Goal: Entertainment & Leisure: Browse casually

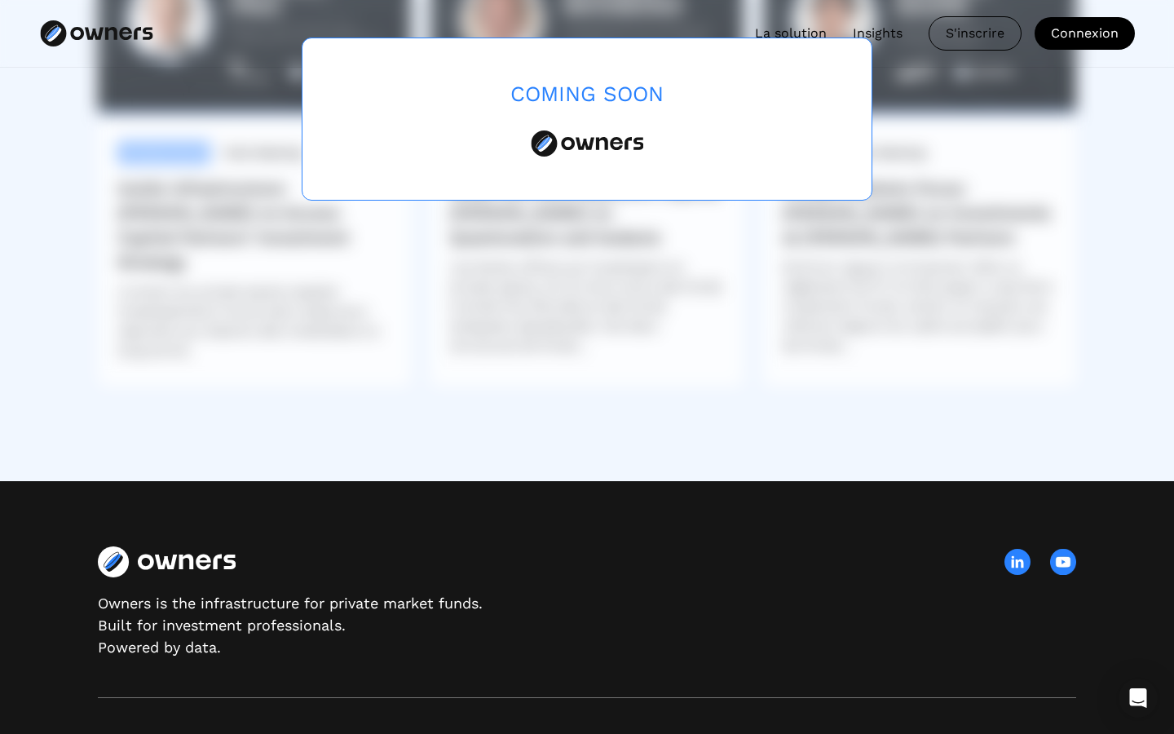
scroll to position [4715, 0]
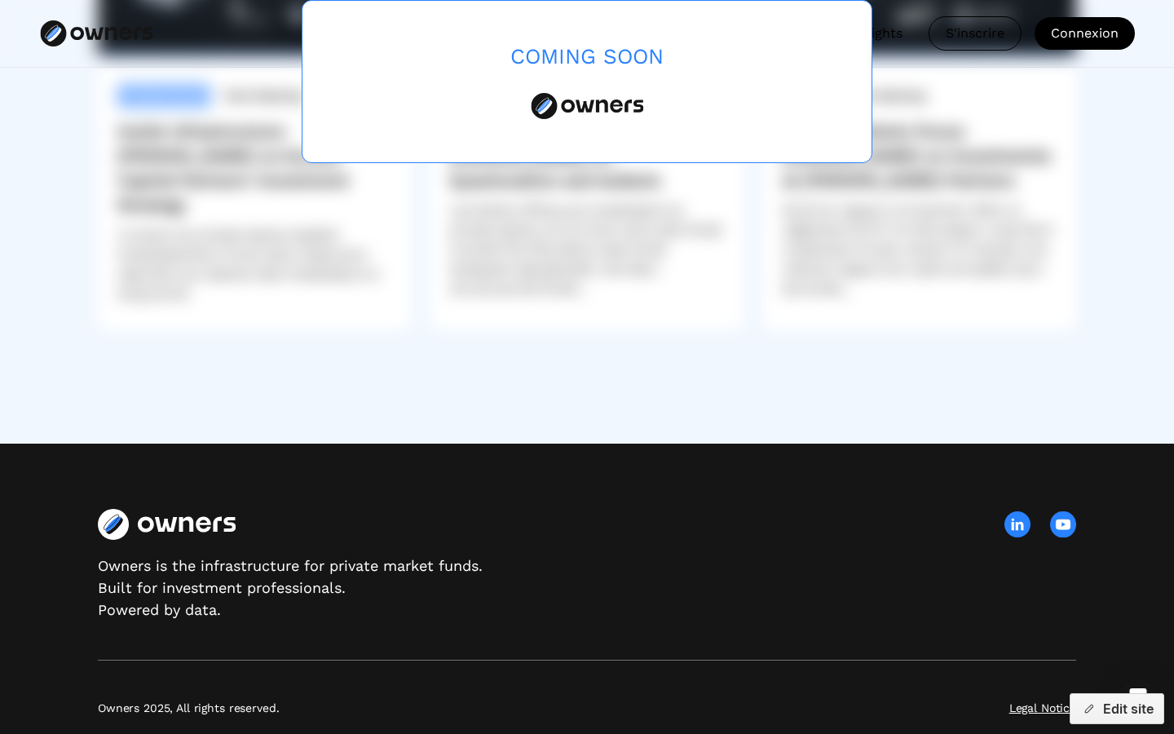
click at [1065, 511] on img at bounding box center [1063, 524] width 26 height 26
click at [1062, 511] on img at bounding box center [1063, 524] width 26 height 26
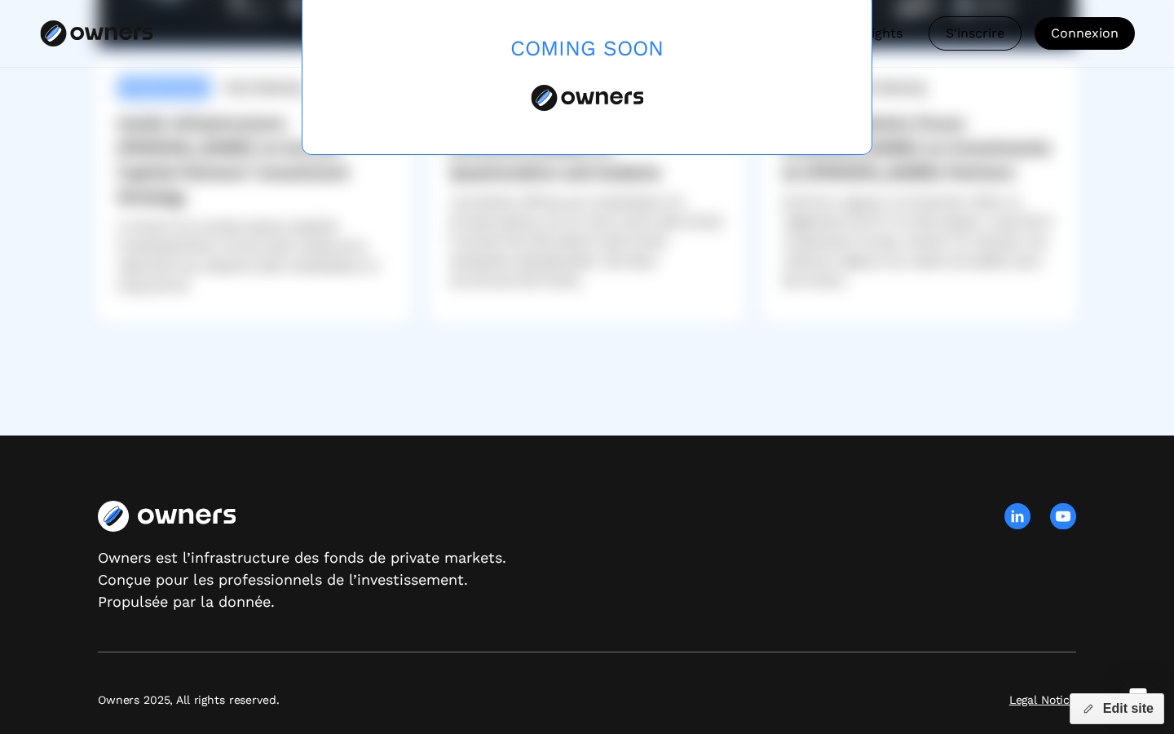
scroll to position [4771, 0]
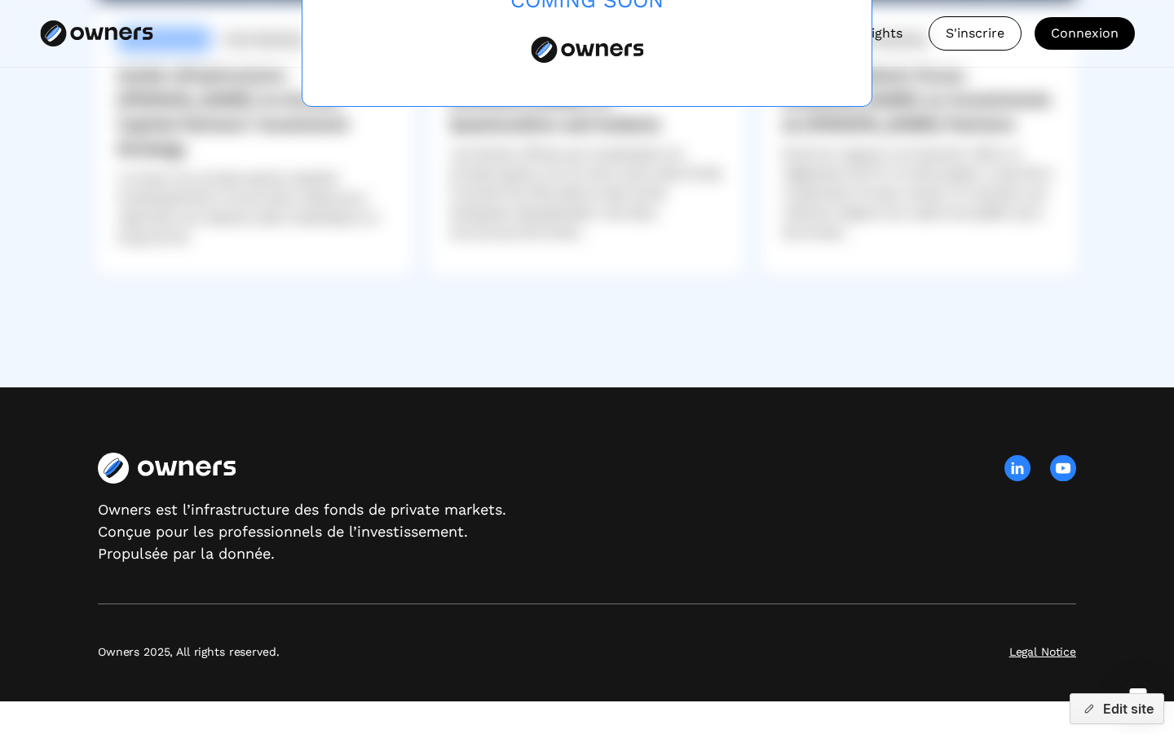
click at [775, 513] on div "Owners est l’infrastructure des fonds de private markets. Conçue pour les profe…" at bounding box center [587, 509] width 978 height 112
click at [1062, 470] on img at bounding box center [1063, 468] width 26 height 26
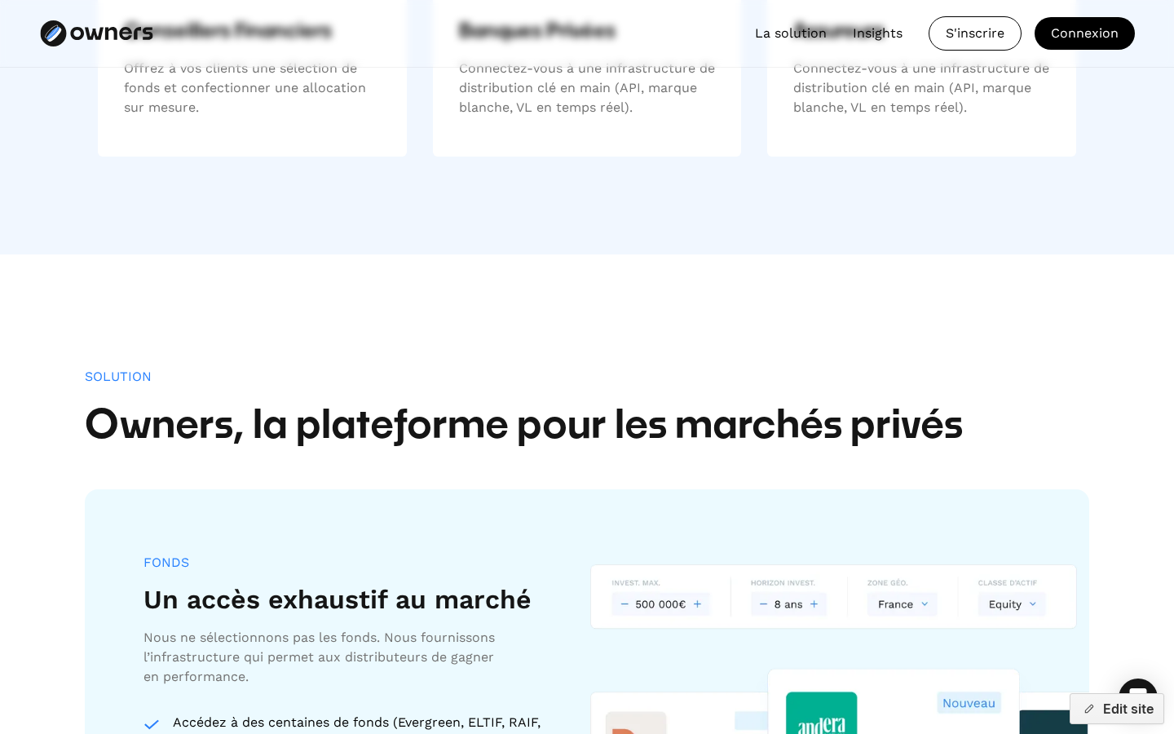
scroll to position [0, 0]
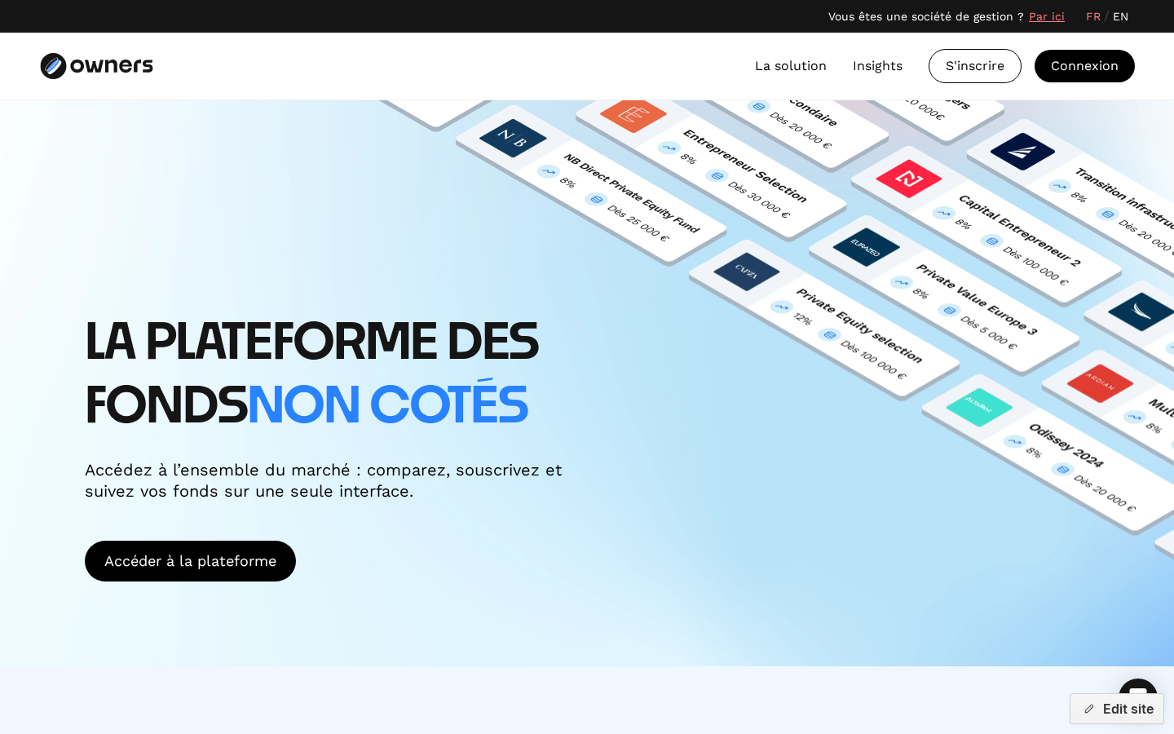
click at [1120, 21] on link "EN" at bounding box center [1120, 16] width 15 height 17
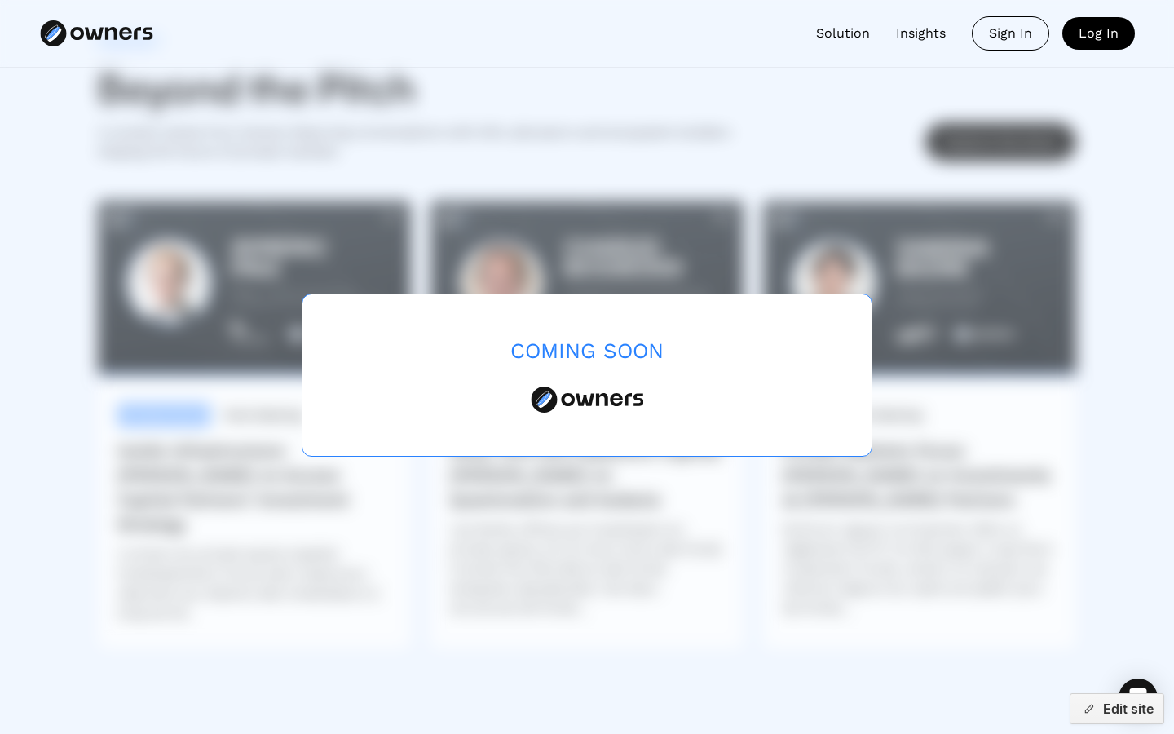
scroll to position [4655, 0]
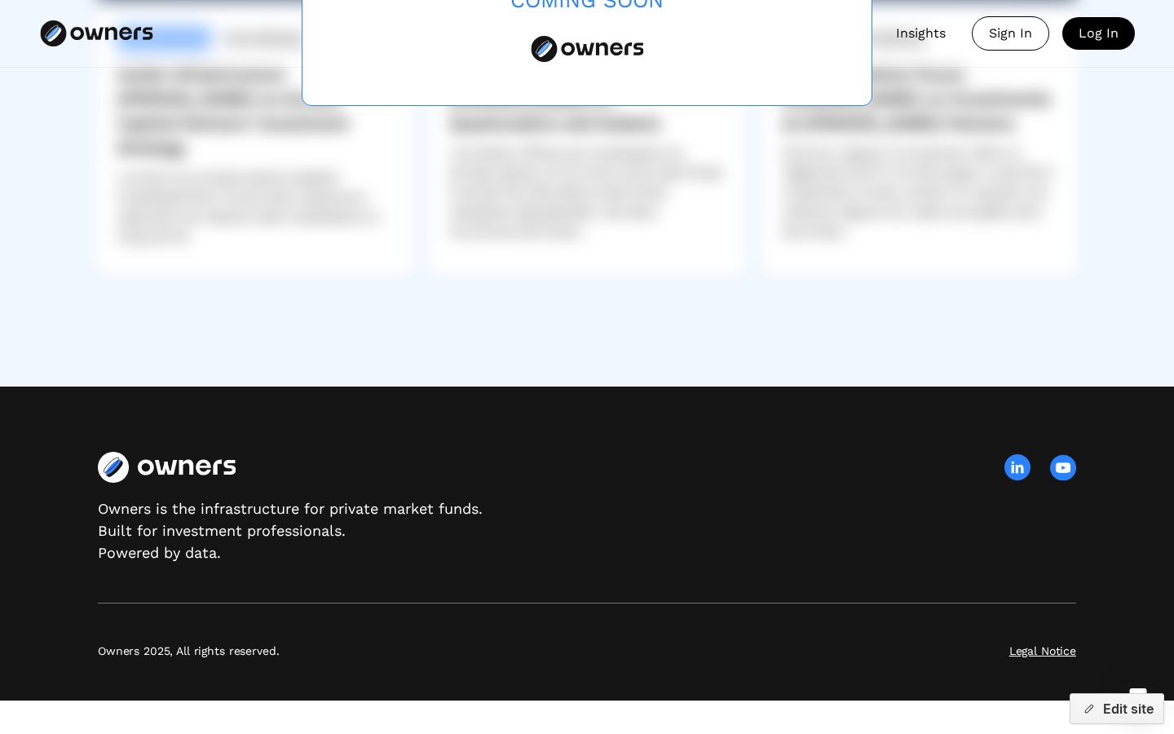
click at [1070, 463] on img at bounding box center [1063, 467] width 26 height 26
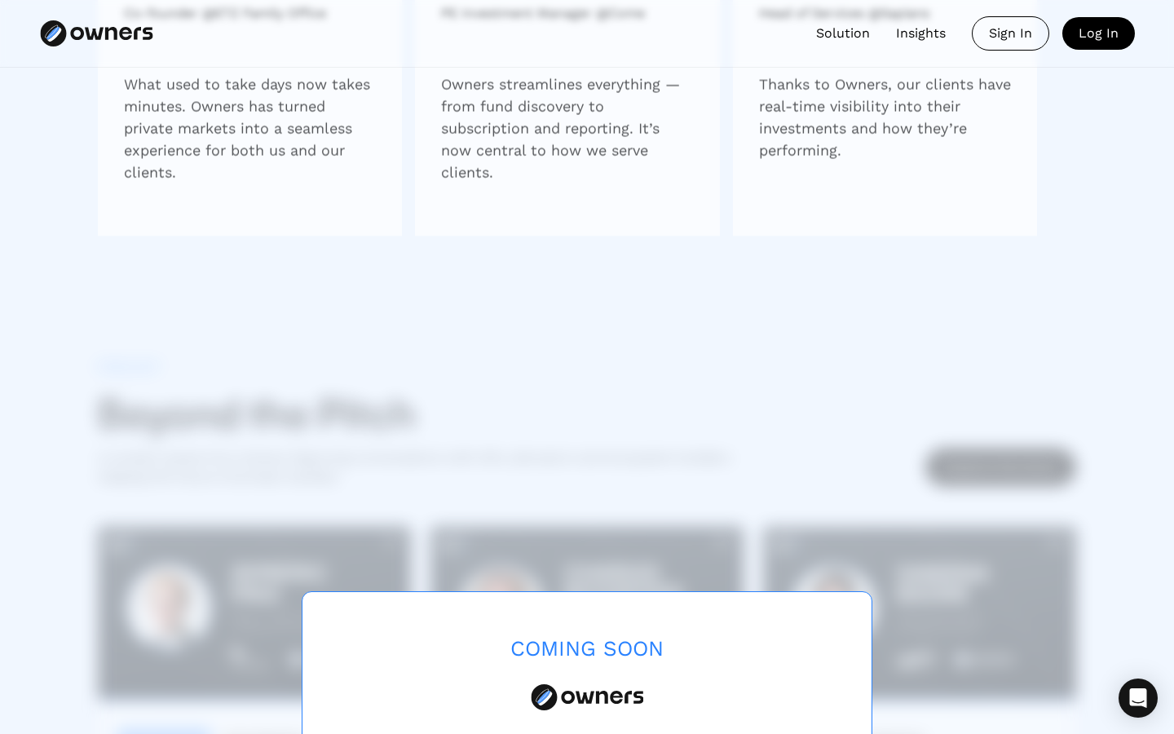
scroll to position [4655, 0]
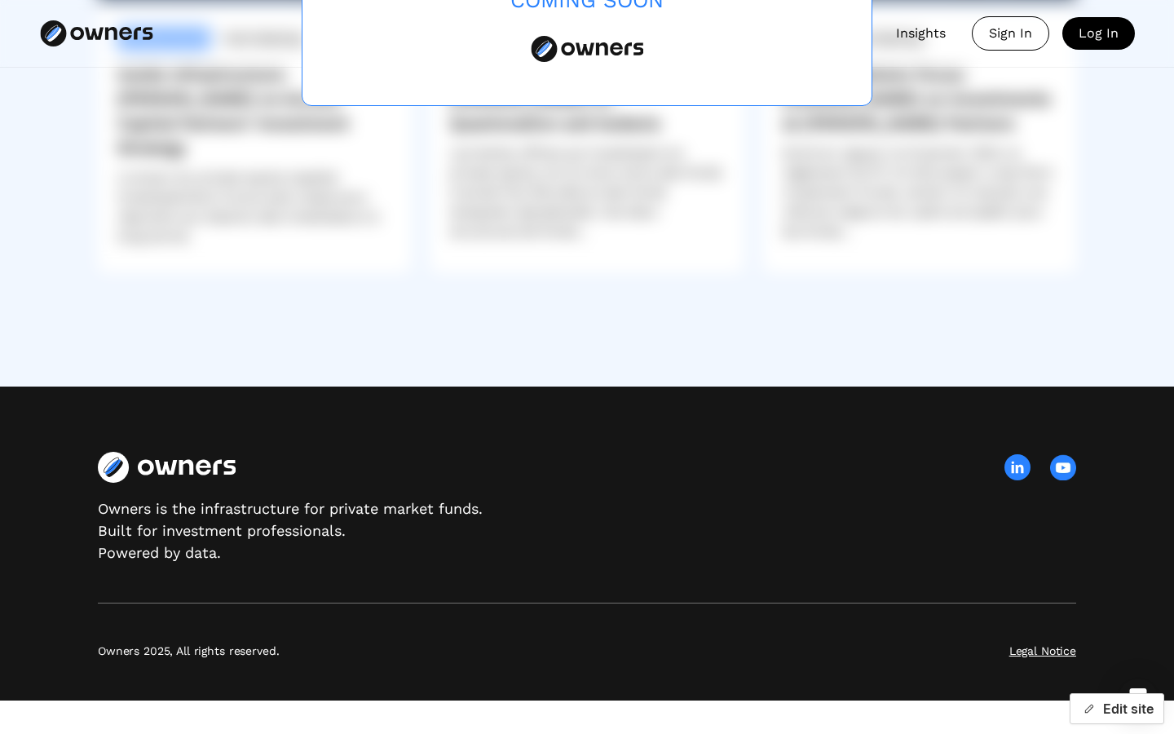
click at [1131, 705] on button "Edit site" at bounding box center [1117, 708] width 95 height 31
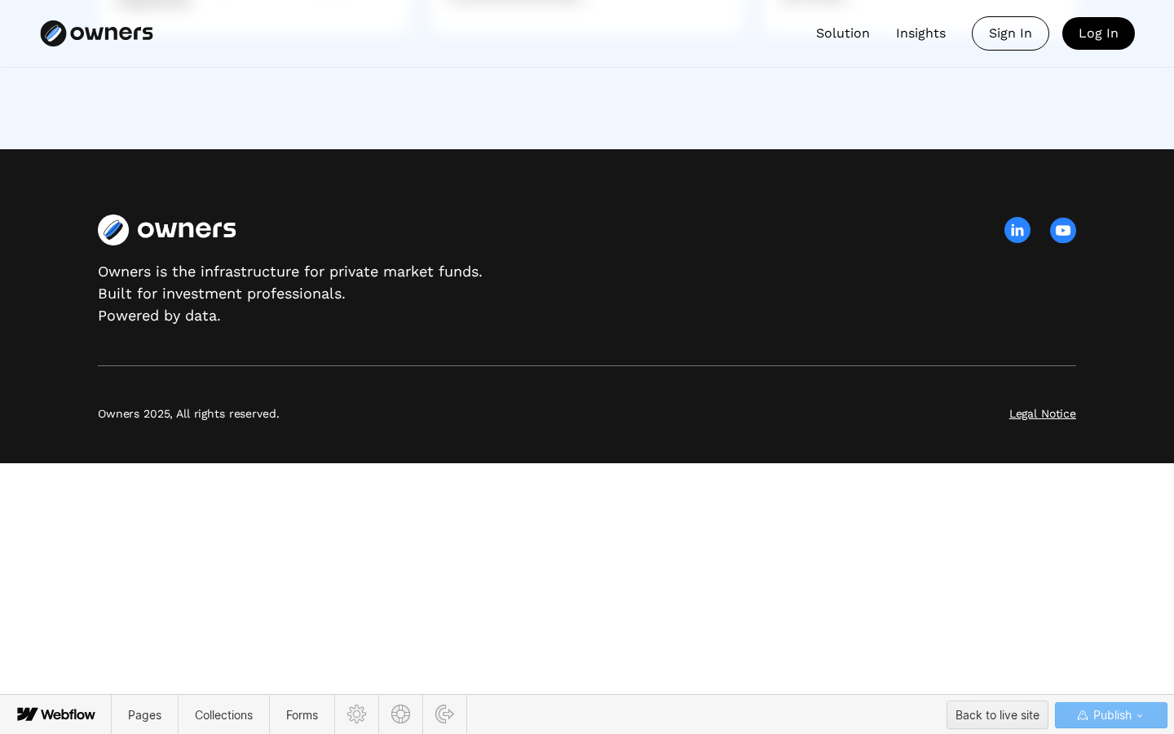
scroll to position [4267, 0]
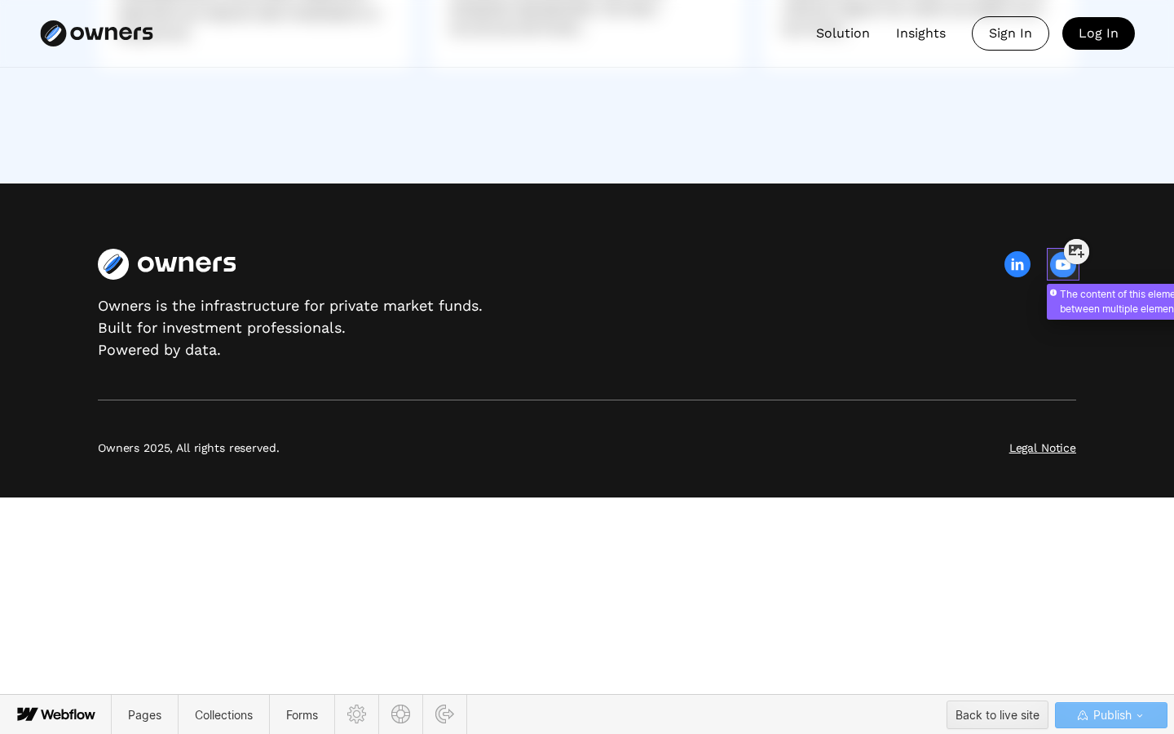
click at [1063, 265] on div at bounding box center [1063, 256] width 26 height 26
click at [1059, 266] on div at bounding box center [1063, 256] width 26 height 26
click at [358, 721] on icon at bounding box center [356, 713] width 19 height 19
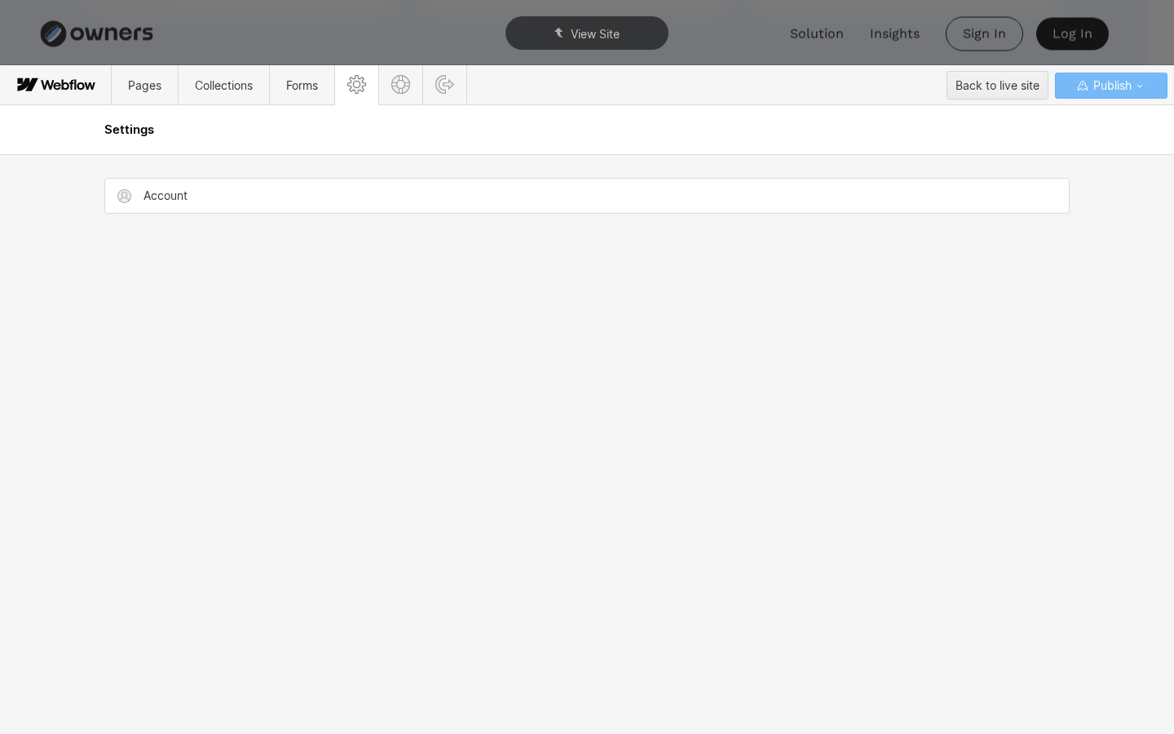
scroll to position [0, 0]
click at [407, 35] on div "View Site" at bounding box center [587, 33] width 1174 height 66
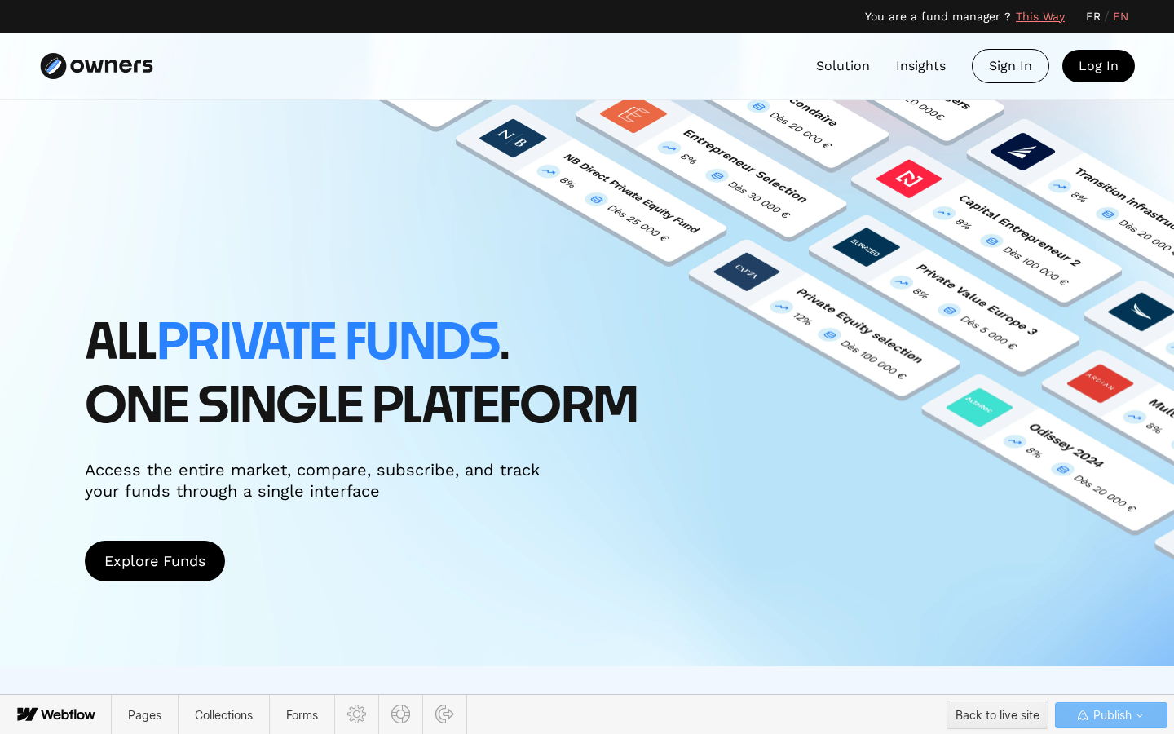
scroll to position [4267, 0]
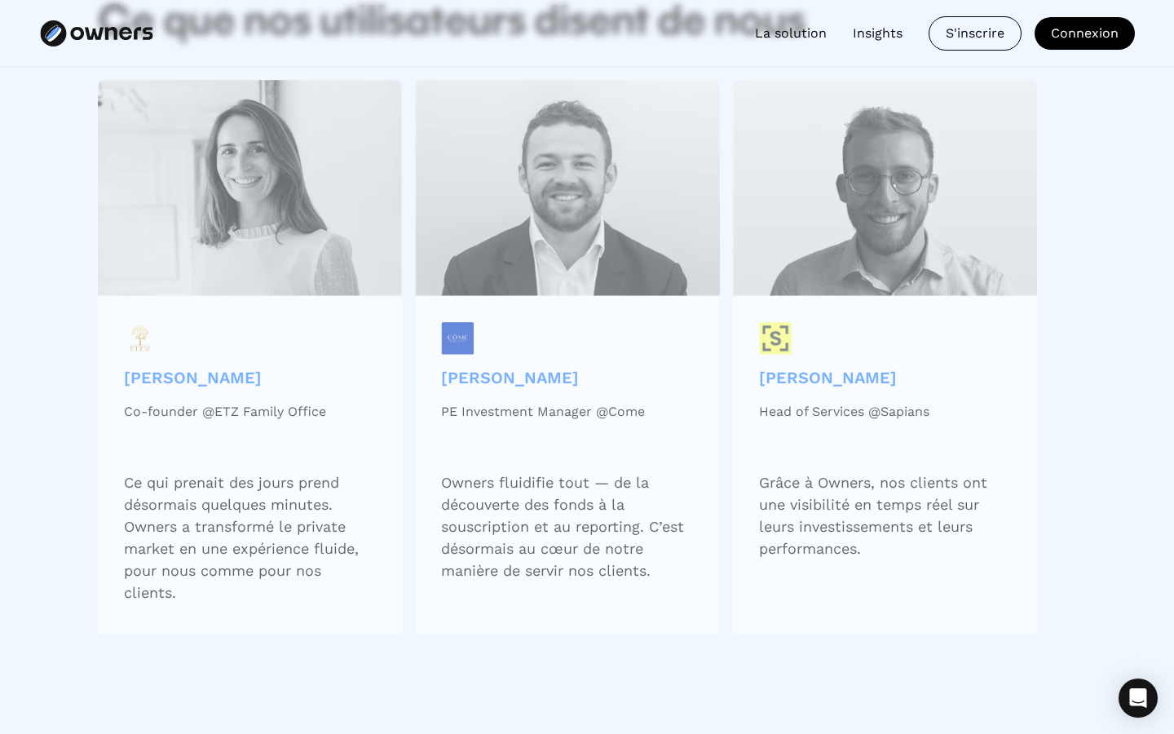
scroll to position [4771, 0]
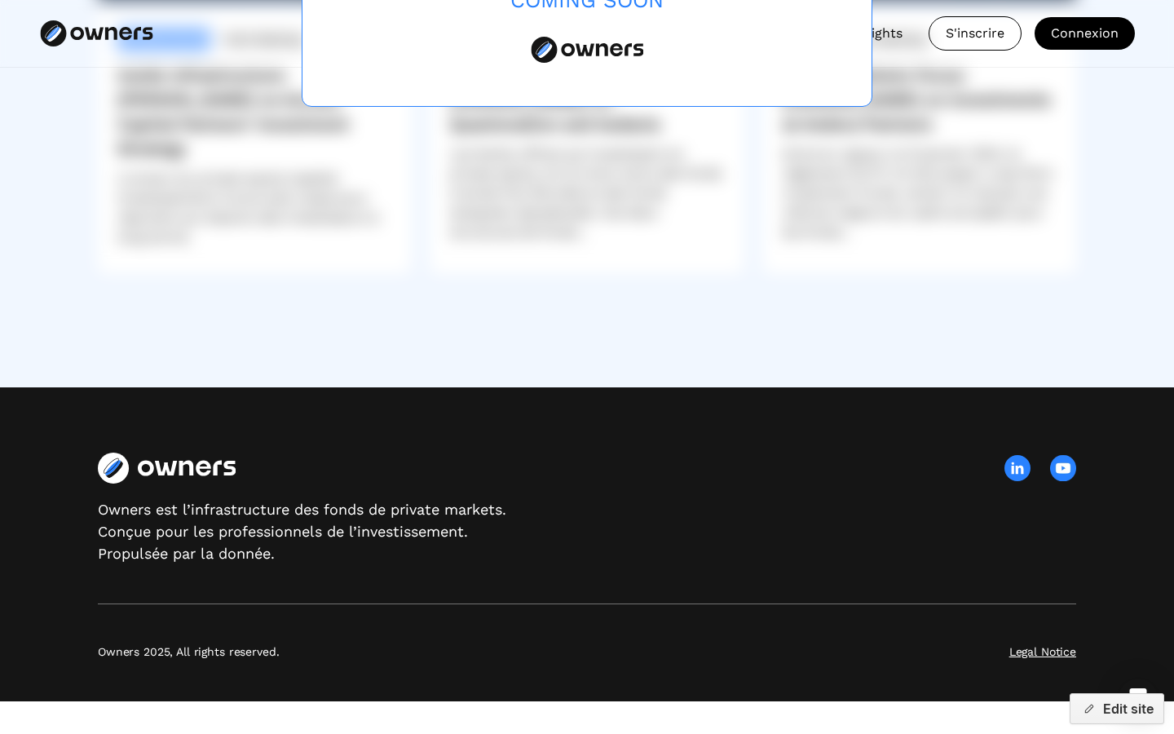
click at [1066, 456] on img at bounding box center [1063, 468] width 26 height 26
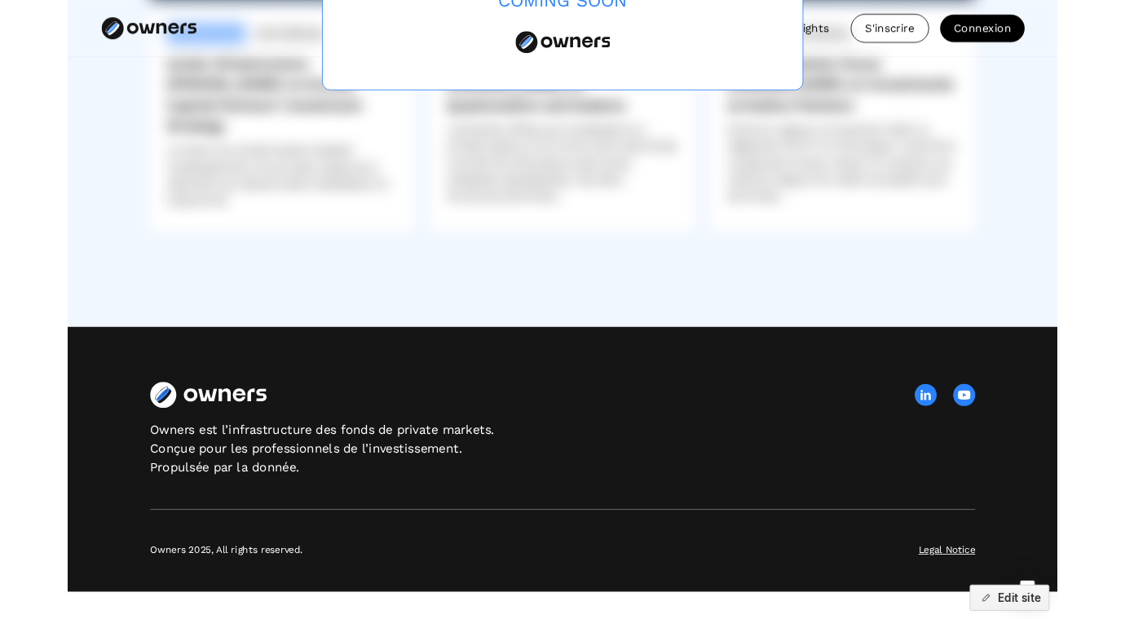
scroll to position [4621, 0]
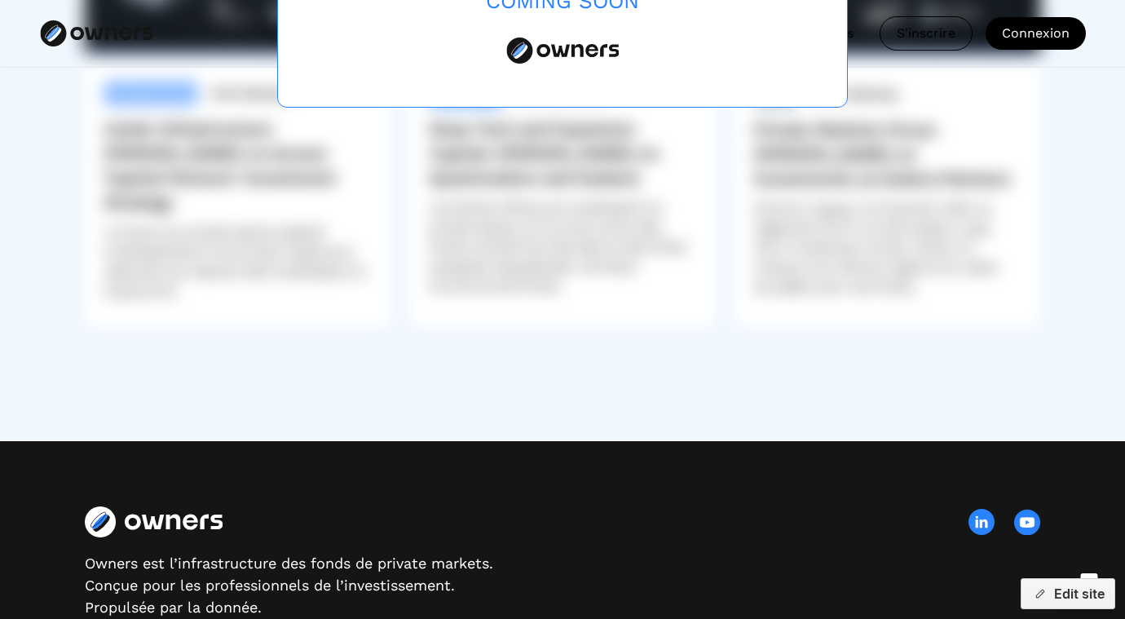
click at [528, 298] on div "Coming Soon" at bounding box center [562, 25] width 1125 height 619
click at [525, 407] on div "Coming Soon Podcast Beyond the Pitch Une série de contenus produite par Owners.…" at bounding box center [562, 53] width 1125 height 773
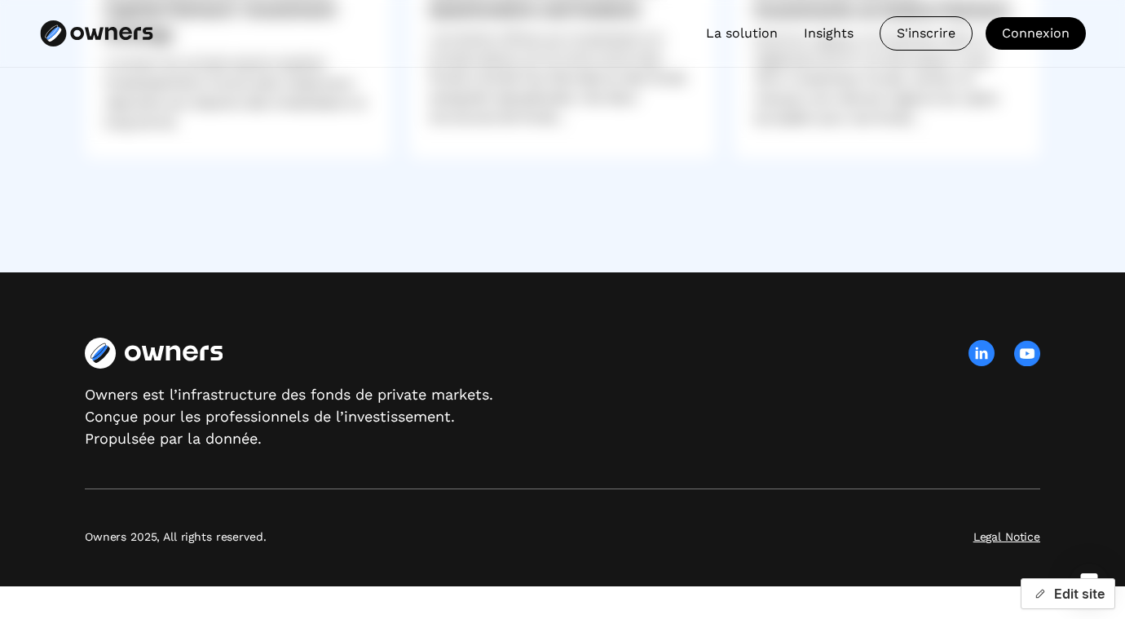
click at [1089, 596] on button "Edit site" at bounding box center [1068, 593] width 95 height 31
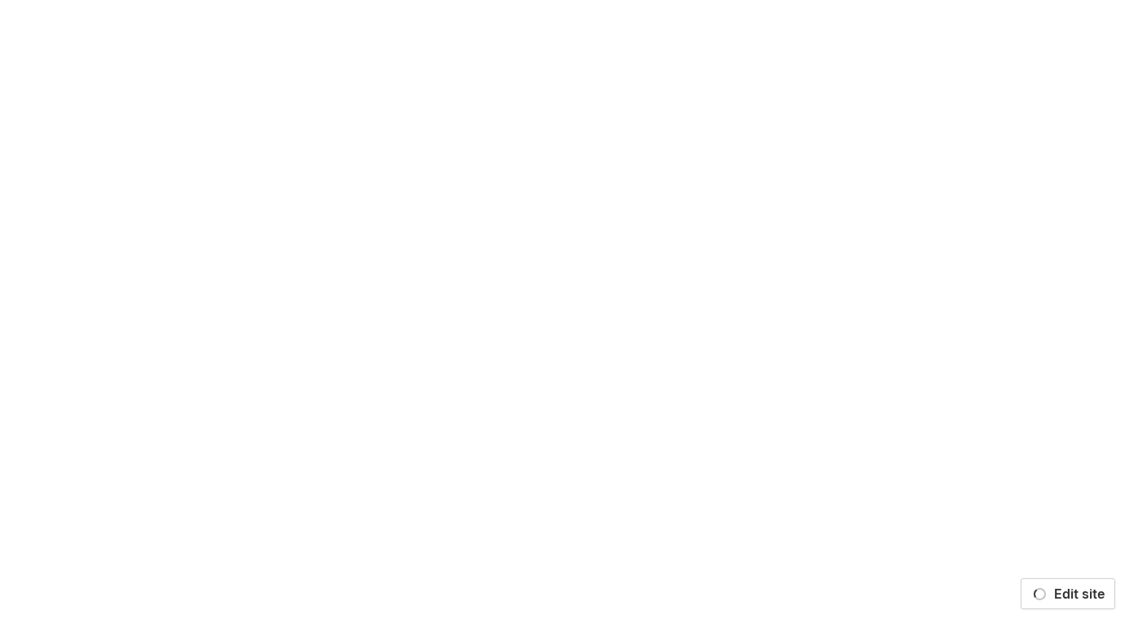
scroll to position [0, 0]
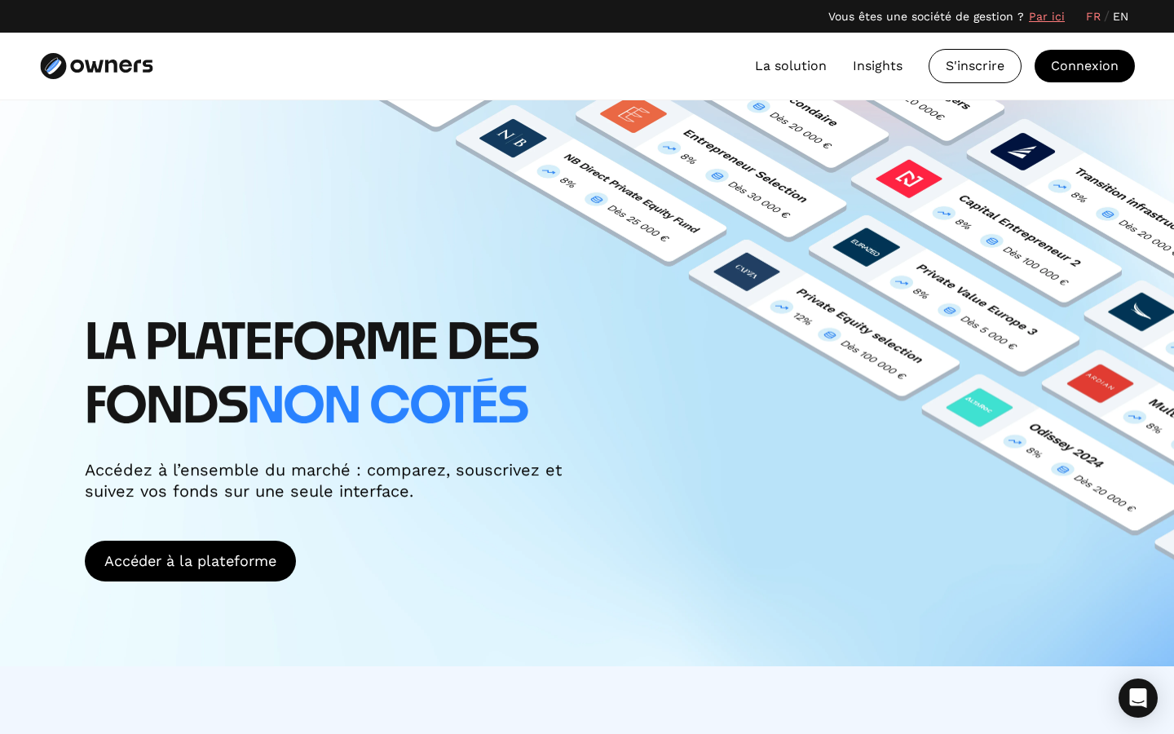
click at [634, 457] on div "LA PLATEFORME DES FONDS non cotés Accédez à l’ensemble du marché : comparez, so…" at bounding box center [361, 406] width 553 height 189
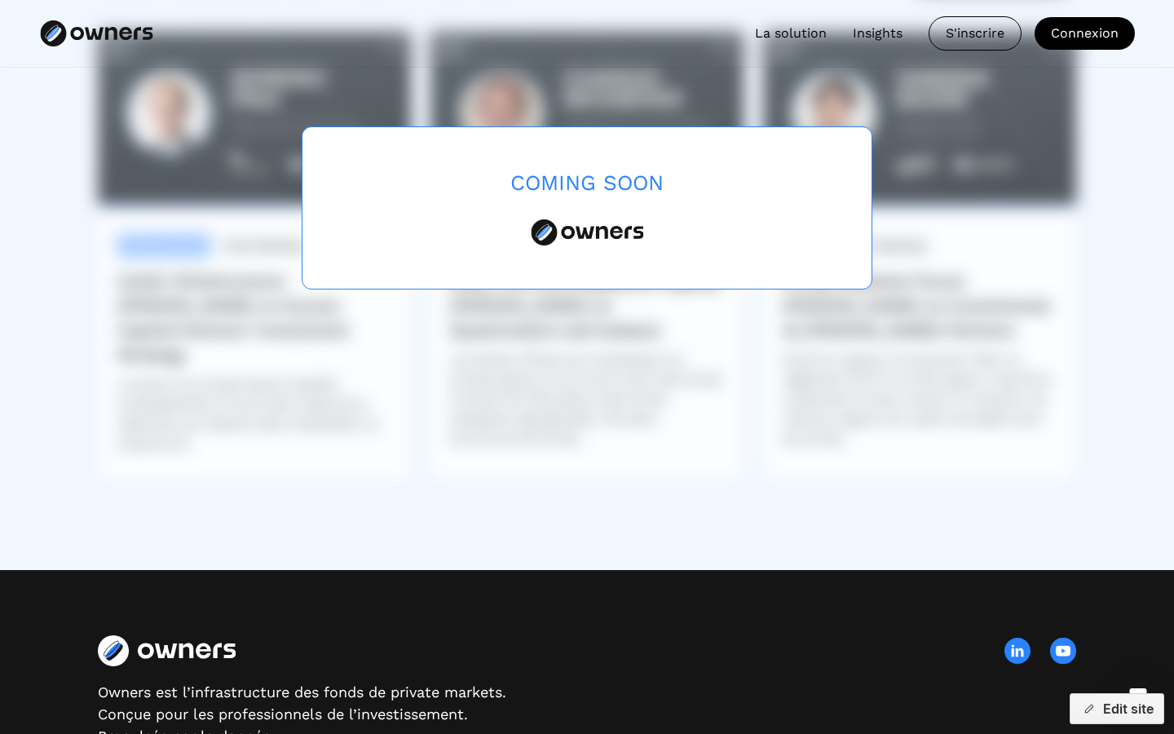
scroll to position [4771, 0]
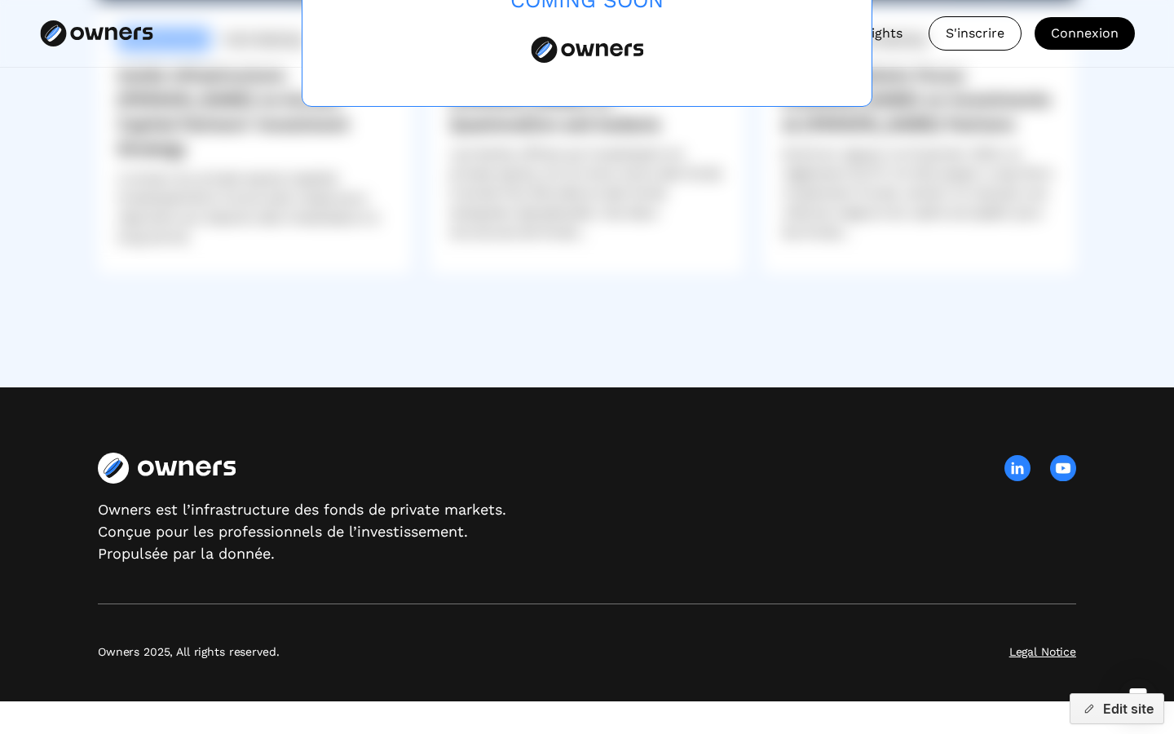
click at [1064, 465] on img at bounding box center [1063, 468] width 26 height 26
